Goal: Task Accomplishment & Management: Use online tool/utility

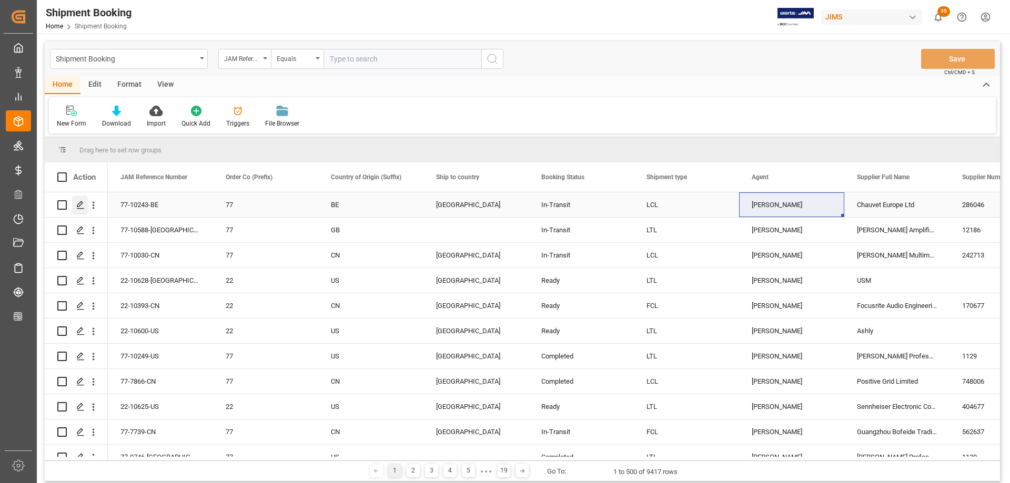
click at [79, 206] on polygon "Press SPACE to select this row." at bounding box center [79, 204] width 5 height 5
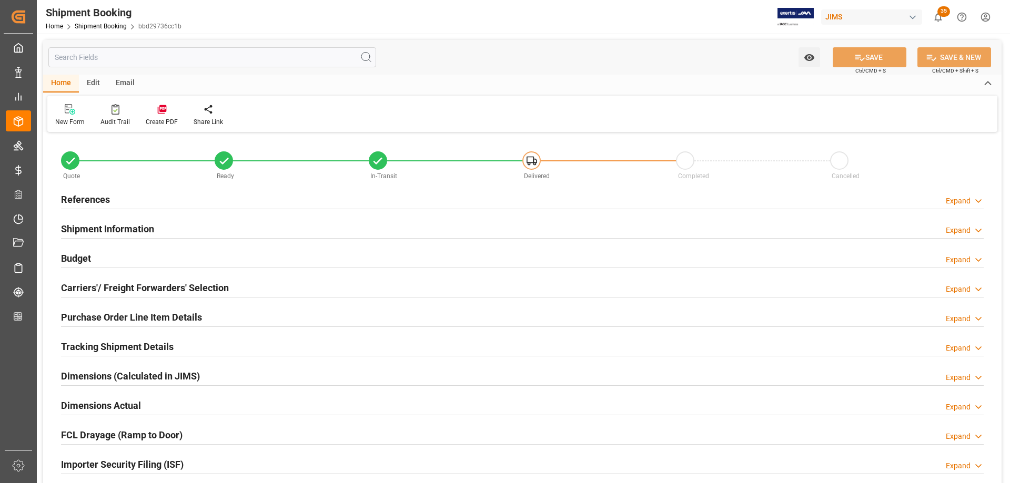
type input "906.1326"
type input "1001.0244"
type input "24334.4"
click at [65, 251] on h2 "Budget" at bounding box center [76, 258] width 30 height 14
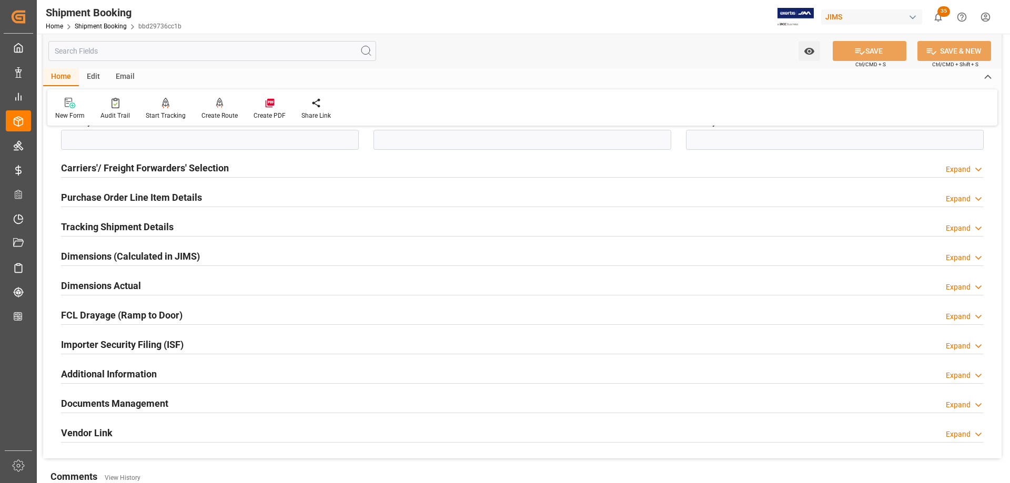
scroll to position [368, 0]
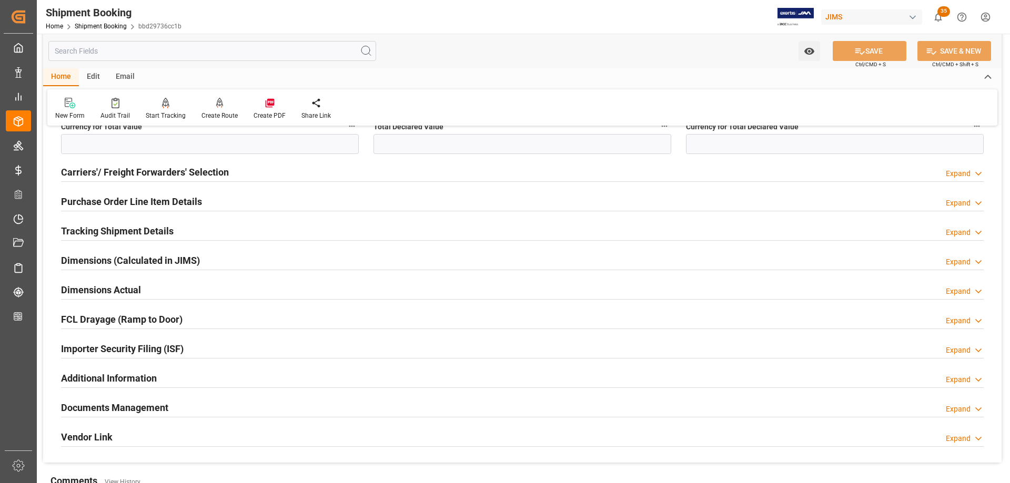
click at [100, 233] on h2 "Tracking Shipment Details" at bounding box center [117, 231] width 113 height 14
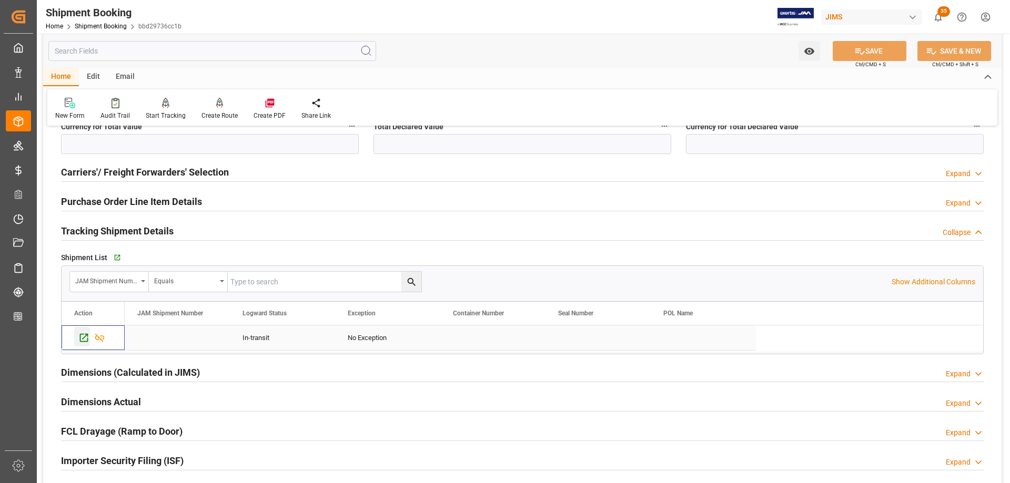
click at [86, 338] on icon "Press SPACE to select this row." at bounding box center [83, 337] width 11 height 11
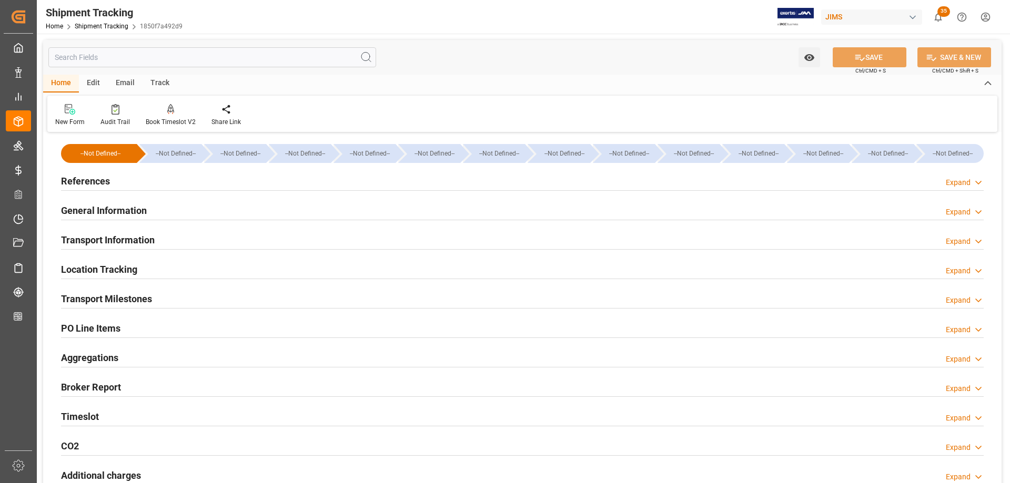
click at [95, 241] on h2 "Transport Information" at bounding box center [108, 240] width 94 height 14
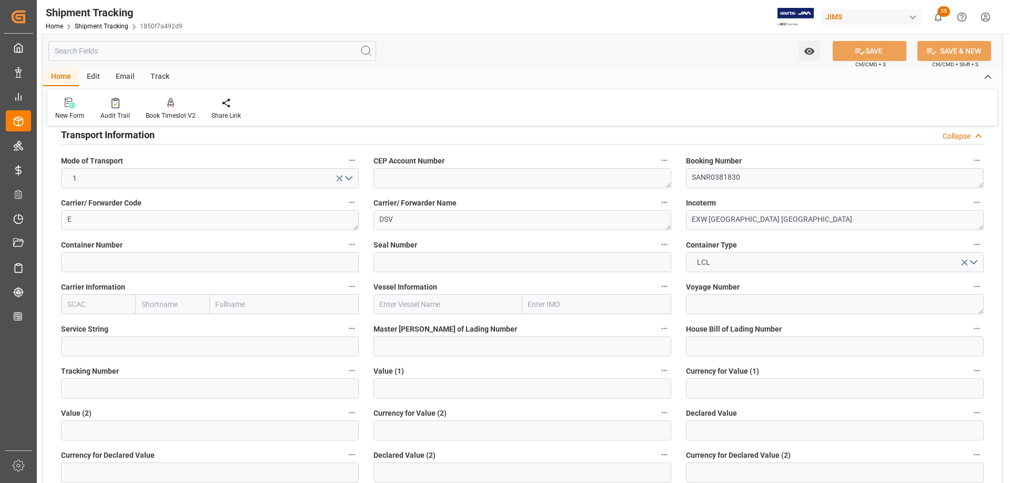
scroll to position [210, 0]
